Goal: Task Accomplishment & Management: Use online tool/utility

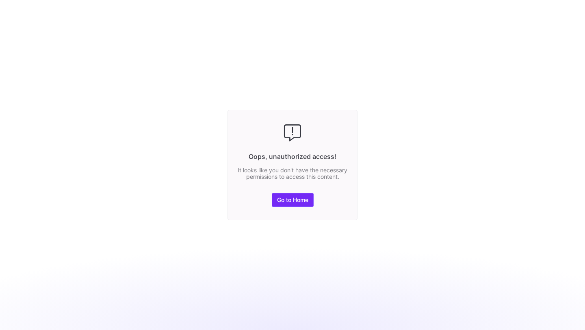
click at [289, 201] on span "Go to Home" at bounding box center [292, 200] width 31 height 6
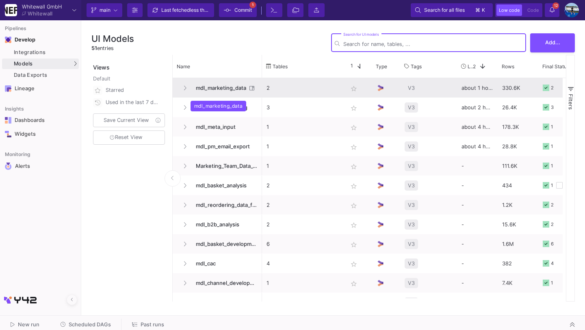
click at [215, 84] on span "mdl_marketing_data" at bounding box center [219, 87] width 56 height 19
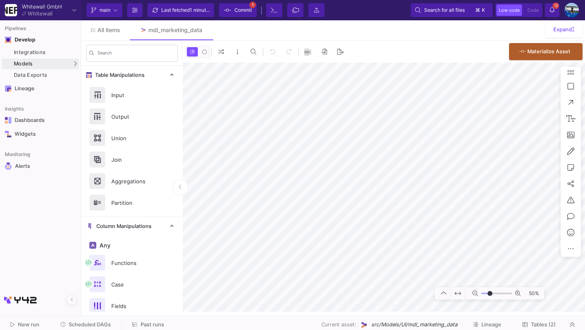
type input "-9"
click at [492, 287] on div "64%" at bounding box center [384, 187] width 402 height 249
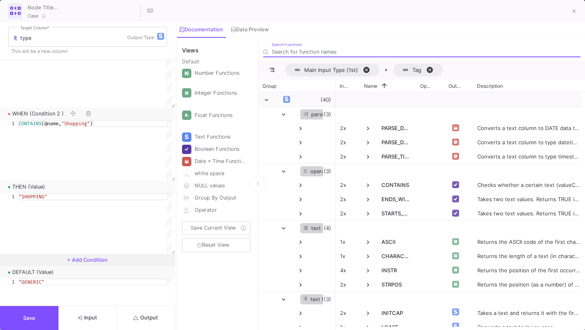
scroll to position [187, 0]
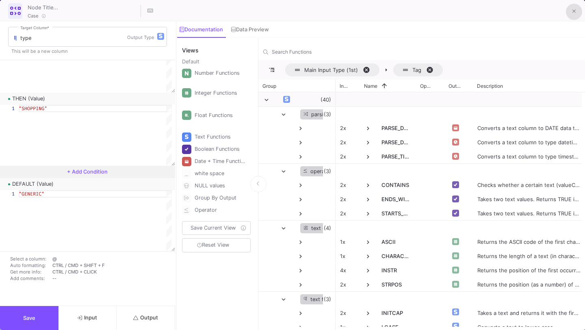
click at [569, 16] on button at bounding box center [574, 12] width 16 height 16
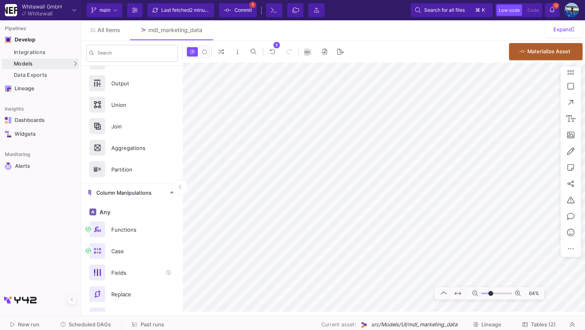
scroll to position [43, 0]
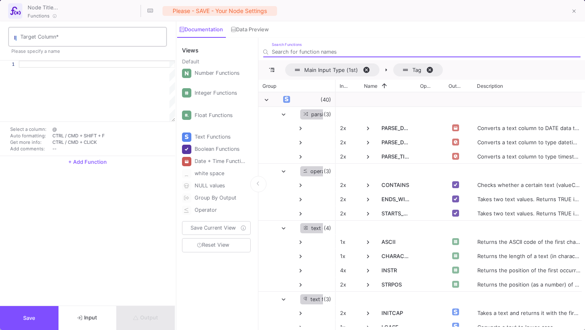
click at [67, 40] on input "Target Column *" at bounding box center [91, 38] width 143 height 6
click at [43, 65] on div at bounding box center [97, 64] width 156 height 7
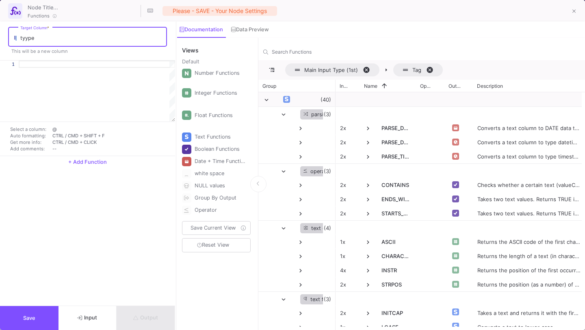
click at [27, 39] on input "tyype" at bounding box center [91, 38] width 143 height 6
type input "type"
click at [32, 65] on div at bounding box center [97, 64] width 156 height 7
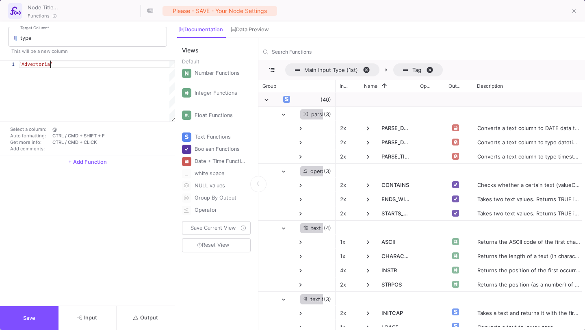
scroll to position [0, 35]
type textarea "'Advertorial'"
click at [44, 316] on button "Save" at bounding box center [29, 318] width 58 height 24
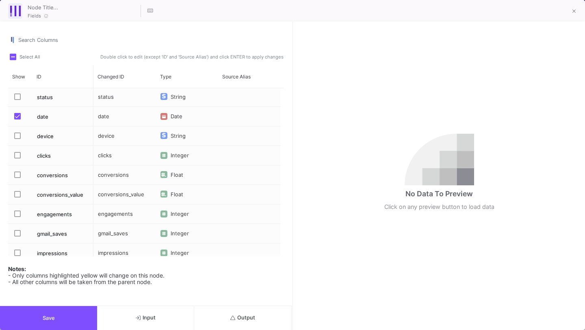
scroll to position [242, 0]
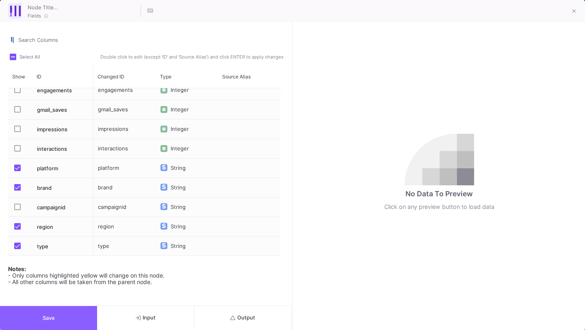
click at [56, 327] on button "Save" at bounding box center [48, 318] width 97 height 24
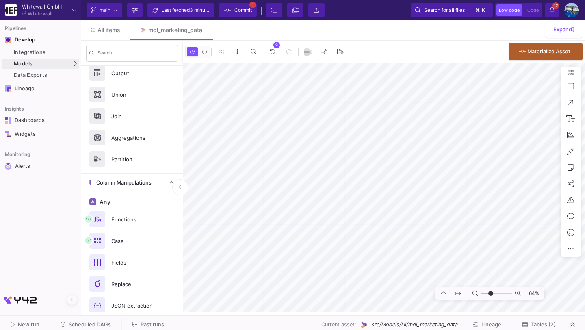
type input "-16"
click at [192, 10] on span "4 minutes ago" at bounding box center [206, 10] width 32 height 6
click at [234, 11] on span "Commit" at bounding box center [238, 10] width 28 height 12
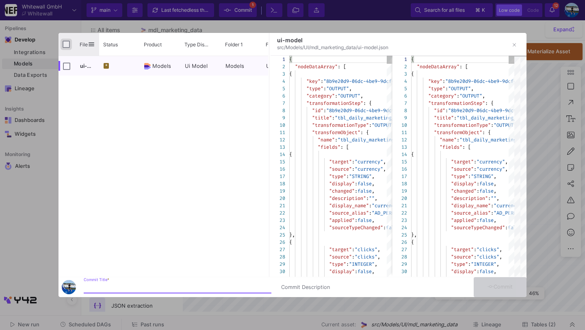
click at [63, 47] on input "Press Space to toggle all rows selection (unchecked)" at bounding box center [66, 44] width 7 height 7
checkbox input "true"
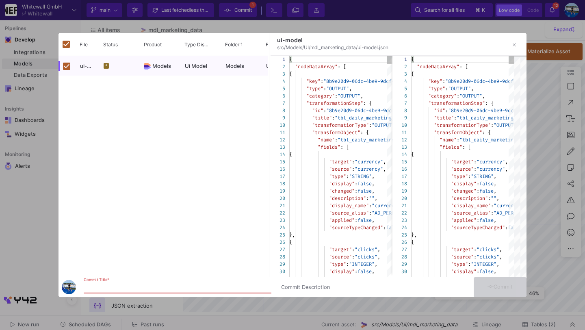
click at [121, 285] on input "Commit Title *" at bounding box center [178, 287] width 188 height 6
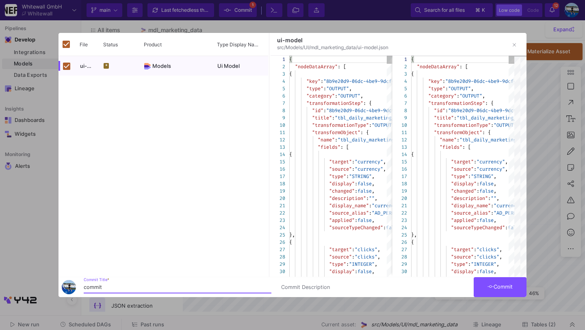
type input "commit"
click at [494, 279] on button "Commit" at bounding box center [500, 287] width 53 height 20
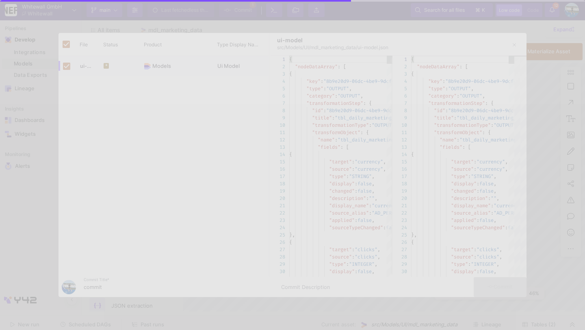
checkbox input "false"
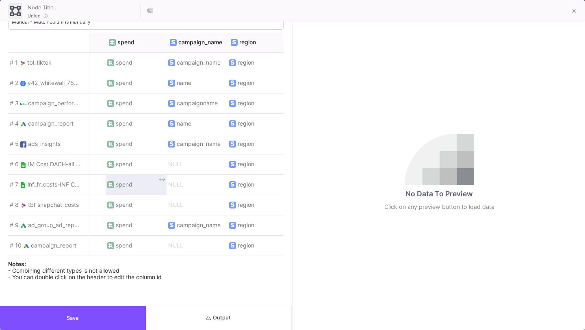
scroll to position [0, 63]
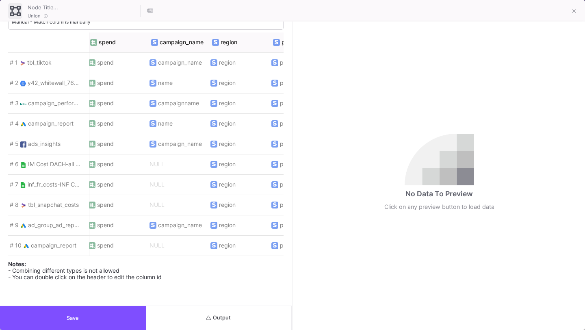
click at [102, 310] on button "Save" at bounding box center [73, 318] width 146 height 24
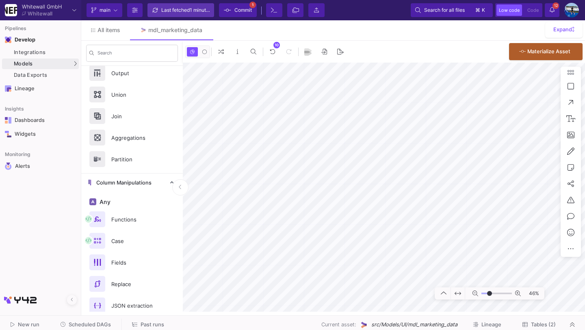
click at [201, 12] on span "1 minute ago" at bounding box center [204, 10] width 29 height 6
click at [236, 16] on span "Commit" at bounding box center [242, 10] width 17 height 12
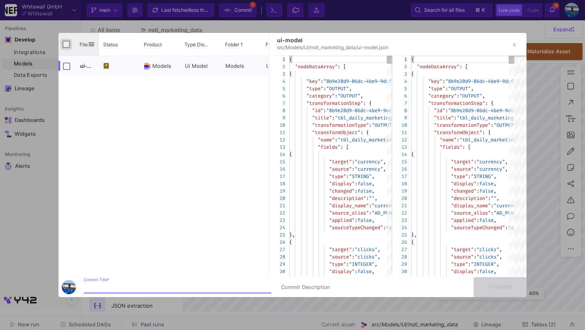
click at [66, 44] on input "Press Space to toggle all rows selection (unchecked)" at bounding box center [66, 44] width 7 height 7
checkbox input "true"
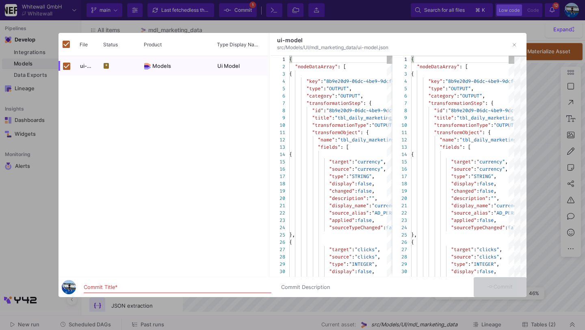
click at [95, 283] on div "Commit Title *" at bounding box center [178, 285] width 188 height 15
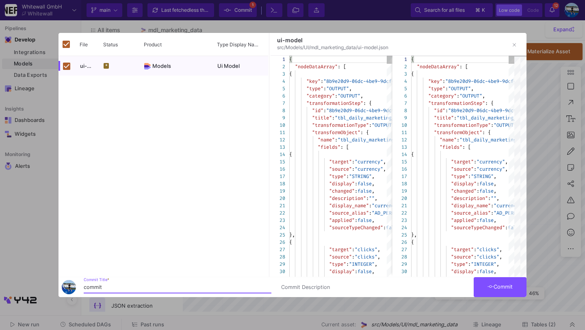
type input "commit"
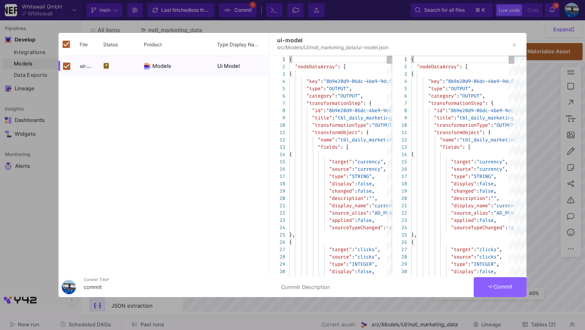
click at [487, 287] on icon at bounding box center [490, 287] width 6 height 2
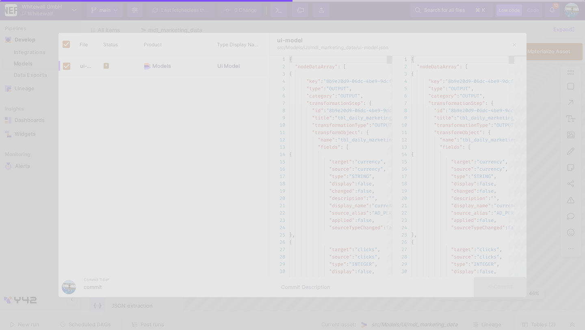
checkbox input "false"
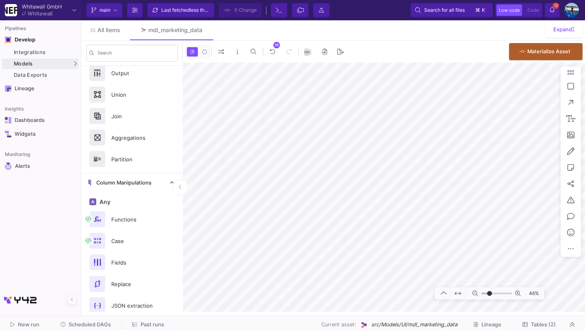
type input "-30"
click at [102, 325] on span "Scheduled DAGs" at bounding box center [90, 324] width 42 height 6
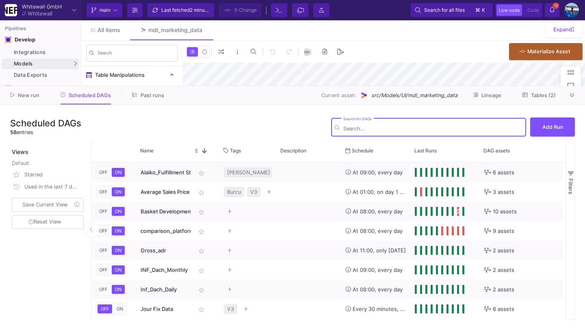
type input "-40"
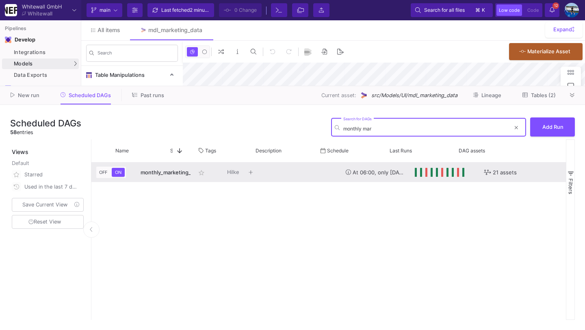
scroll to position [0, 157]
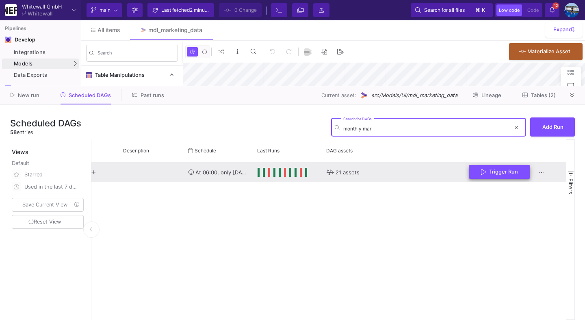
type input "monthly mar"
click at [496, 166] on button "Trigger Run" at bounding box center [499, 172] width 61 height 14
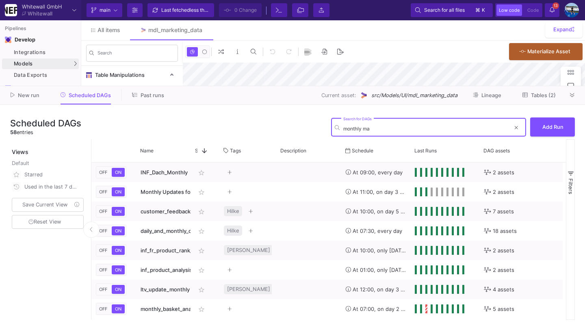
type input "monthly mar"
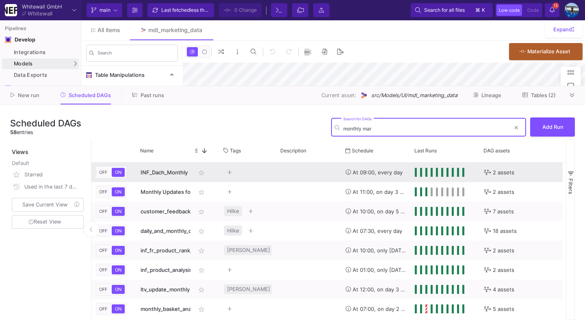
type input "-40"
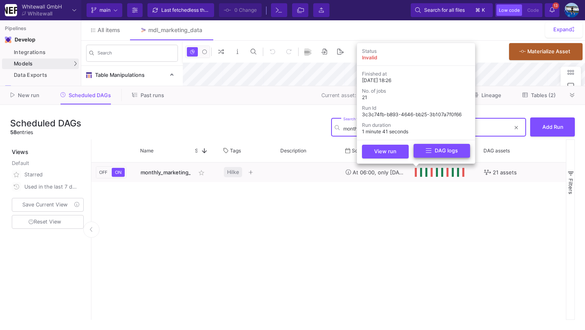
type input "monthly mark"
click at [423, 154] on button "DAG logs" at bounding box center [442, 151] width 56 height 14
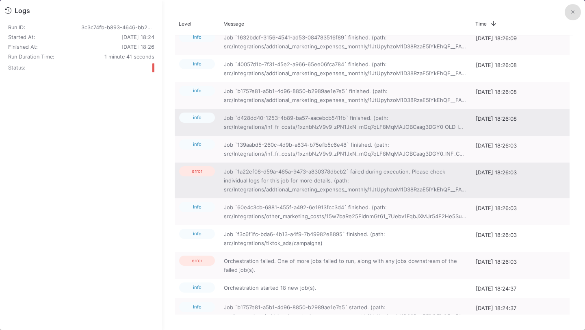
scroll to position [114, 0]
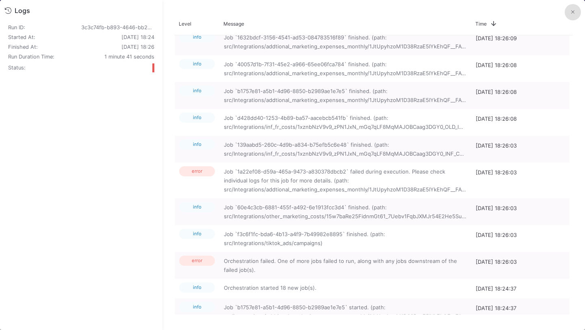
click at [574, 10] on icon at bounding box center [572, 11] width 3 height 5
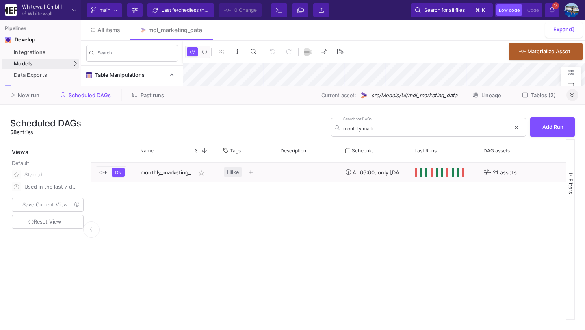
click at [570, 95] on icon at bounding box center [572, 95] width 4 height 4
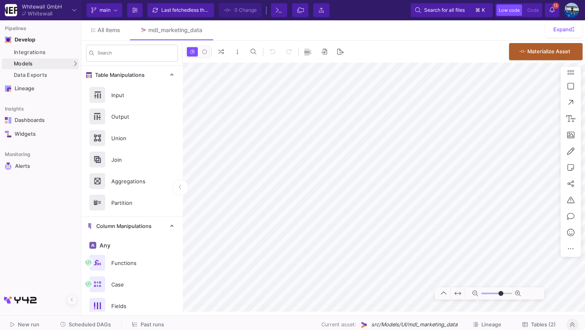
type input "-40"
click at [53, 51] on div "Integrations" at bounding box center [45, 52] width 63 height 6
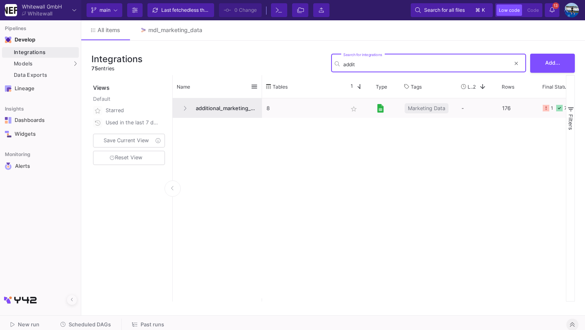
type input "addit"
click at [219, 100] on span "additional_marketing_expenses_monthly" at bounding box center [224, 108] width 67 height 19
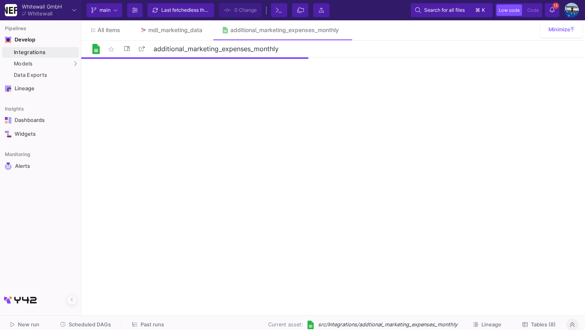
click at [526, 329] on button "Tables (8)" at bounding box center [539, 324] width 53 height 13
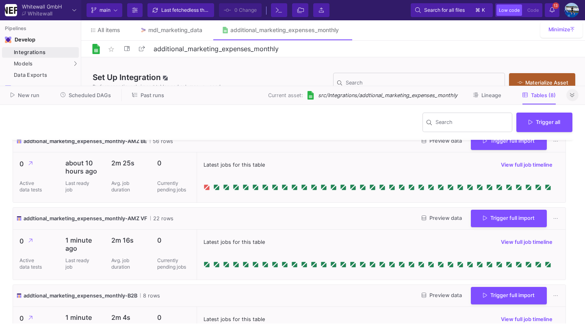
scroll to position [212, 0]
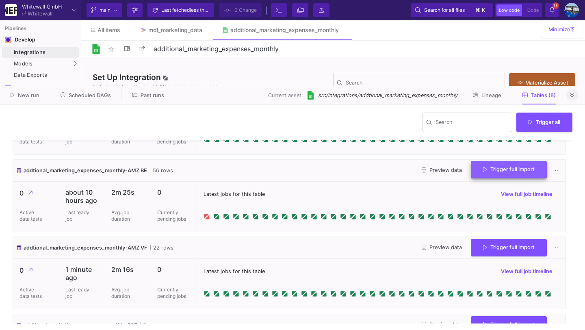
click at [505, 172] on span "Trigger full import" at bounding box center [509, 169] width 52 height 6
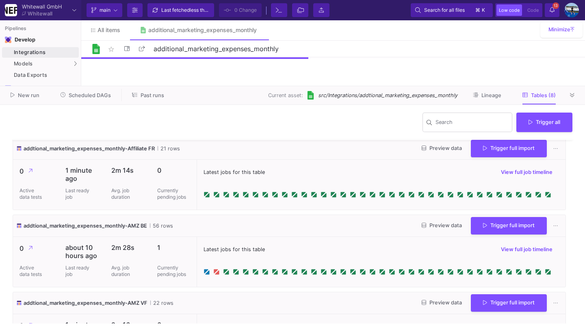
scroll to position [185, 0]
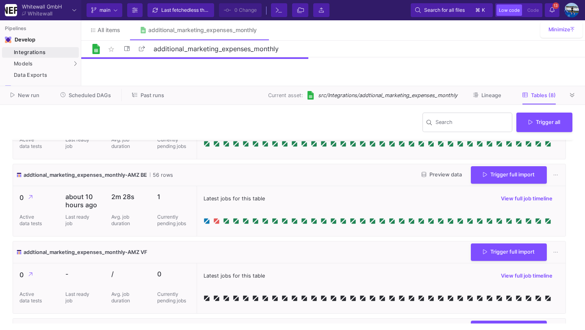
scroll to position [212, 0]
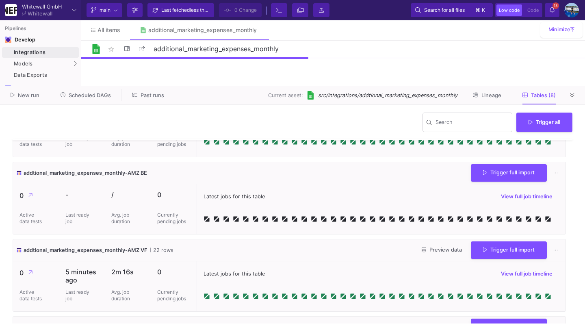
scroll to position [221, 0]
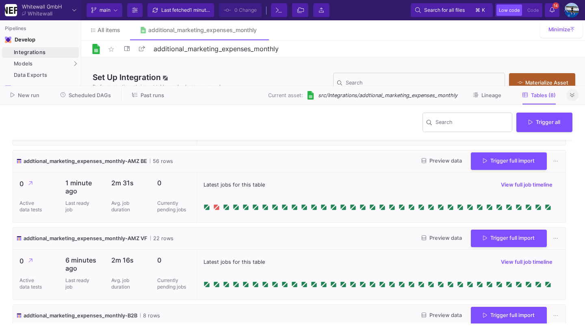
click at [574, 91] on button at bounding box center [572, 95] width 12 height 12
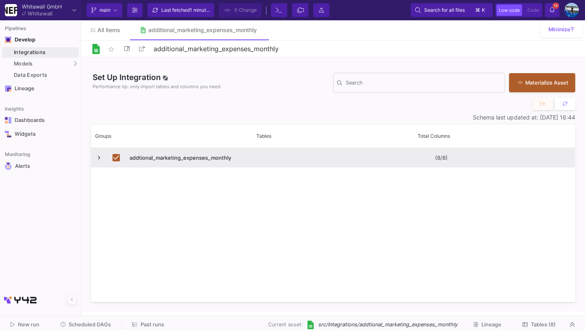
click at [83, 322] on span "Scheduled DAGs" at bounding box center [90, 324] width 42 height 6
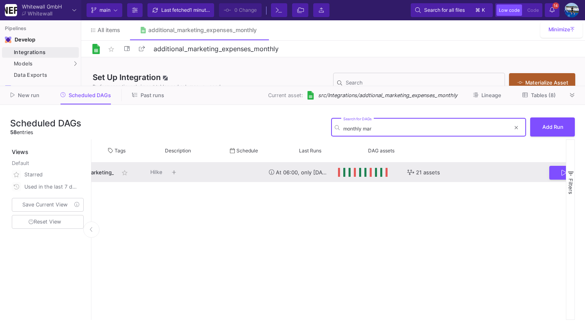
scroll to position [0, 152]
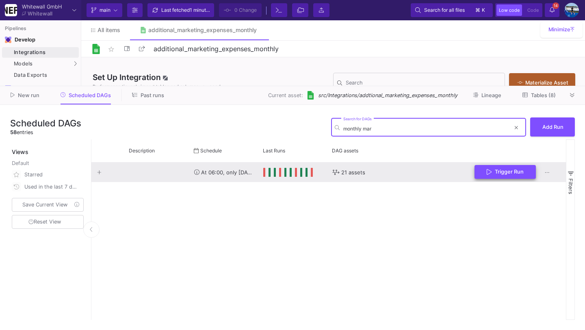
type input "monthly mar"
click at [522, 171] on span "Trigger Run" at bounding box center [509, 172] width 29 height 6
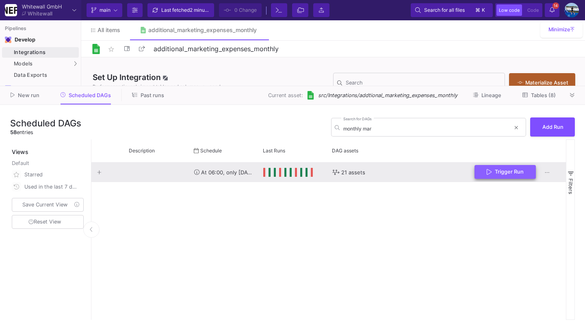
click at [489, 174] on icon "Press SPACE to select this row." at bounding box center [489, 172] width 5 height 6
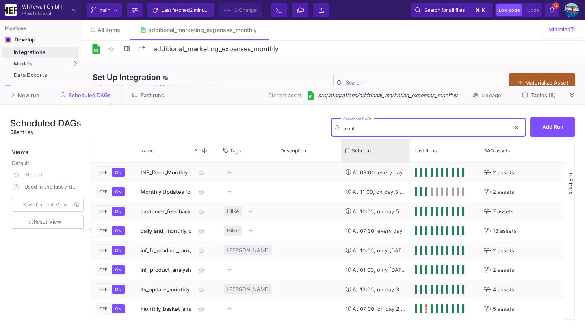
type input "month"
